Goal: Task Accomplishment & Management: Manage account settings

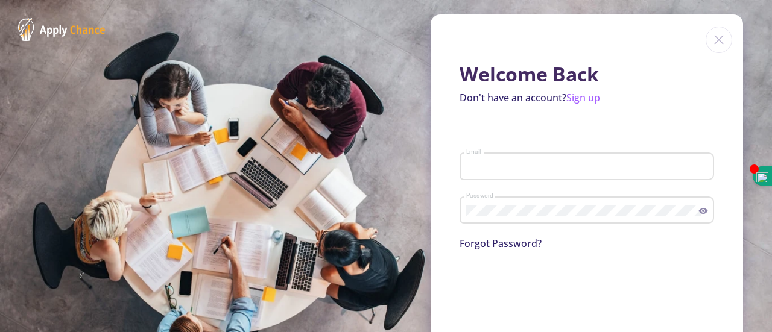
scroll to position [61, 0]
